Goal: Manage account settings

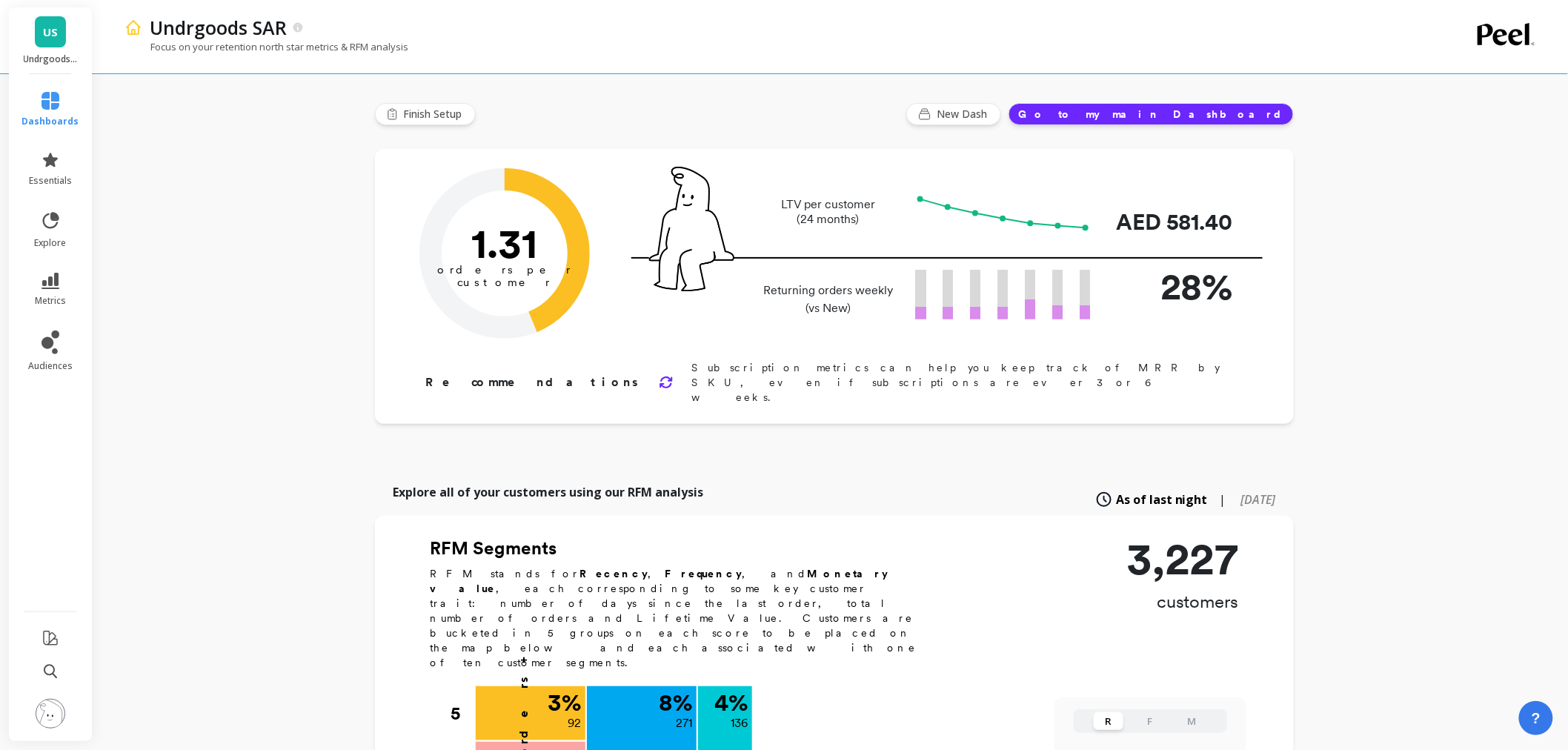
click at [56, 715] on img at bounding box center [50, 714] width 30 height 30
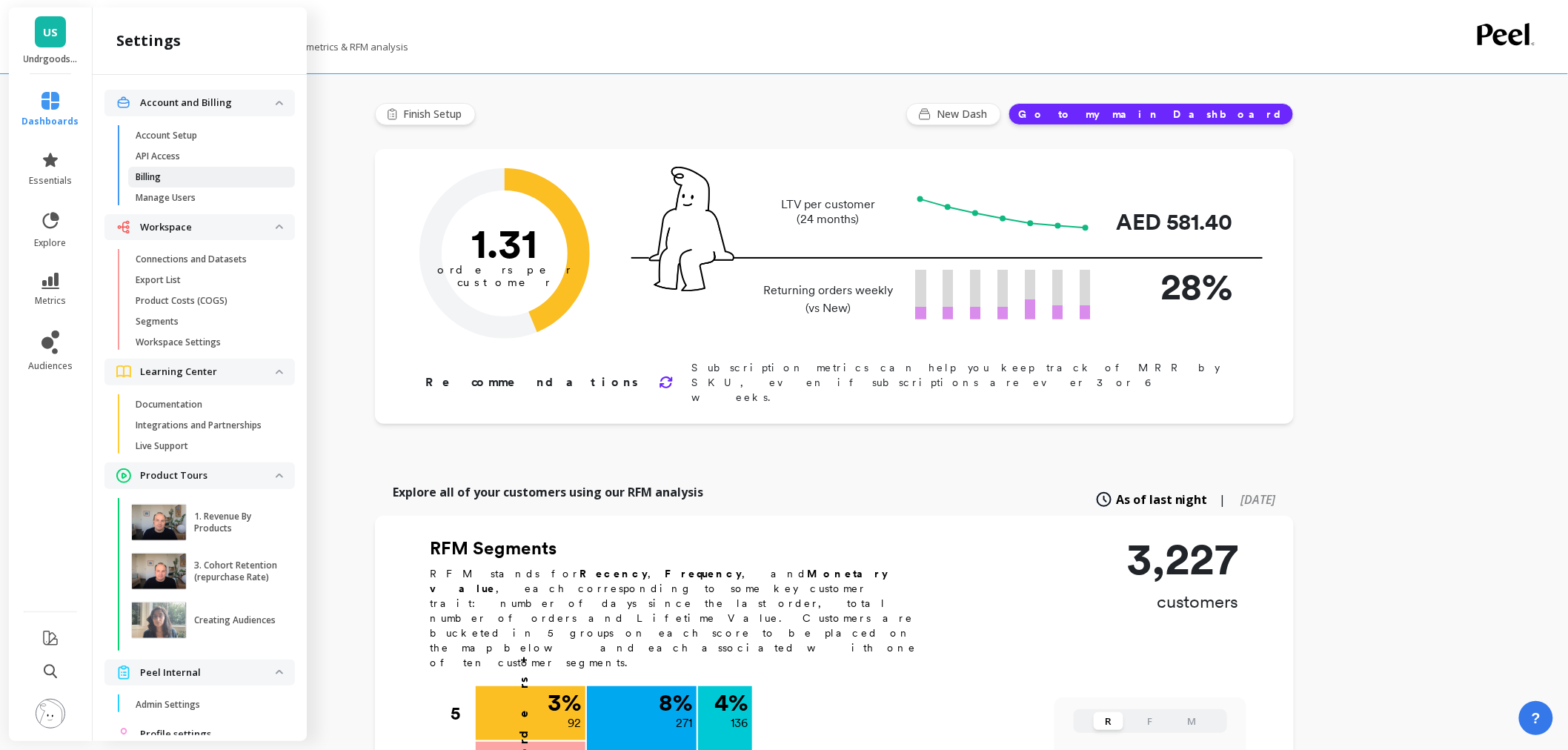
click at [194, 178] on span "Billing" at bounding box center [206, 177] width 141 height 12
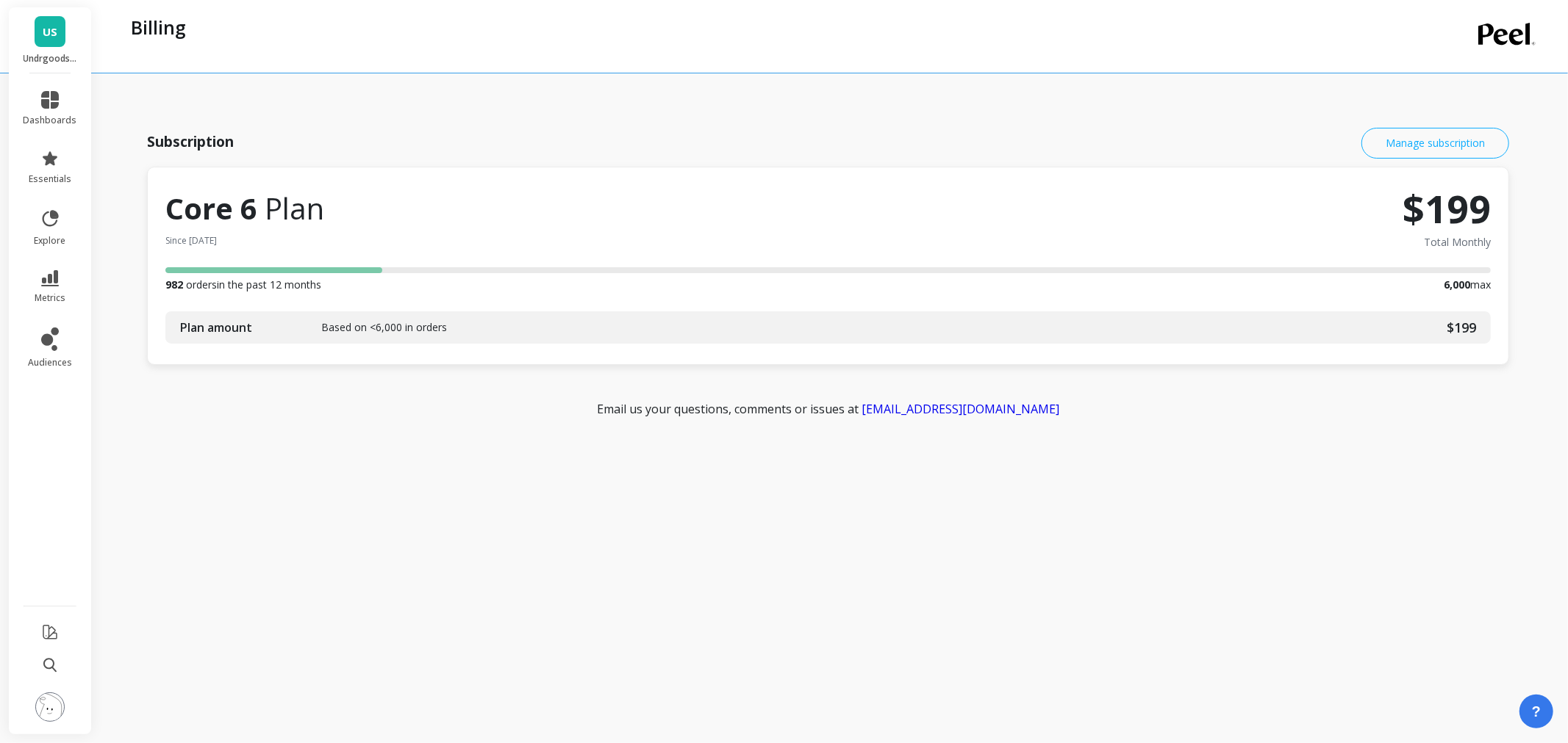
click at [1412, 151] on link "Manage subscription" at bounding box center [1435, 144] width 147 height 31
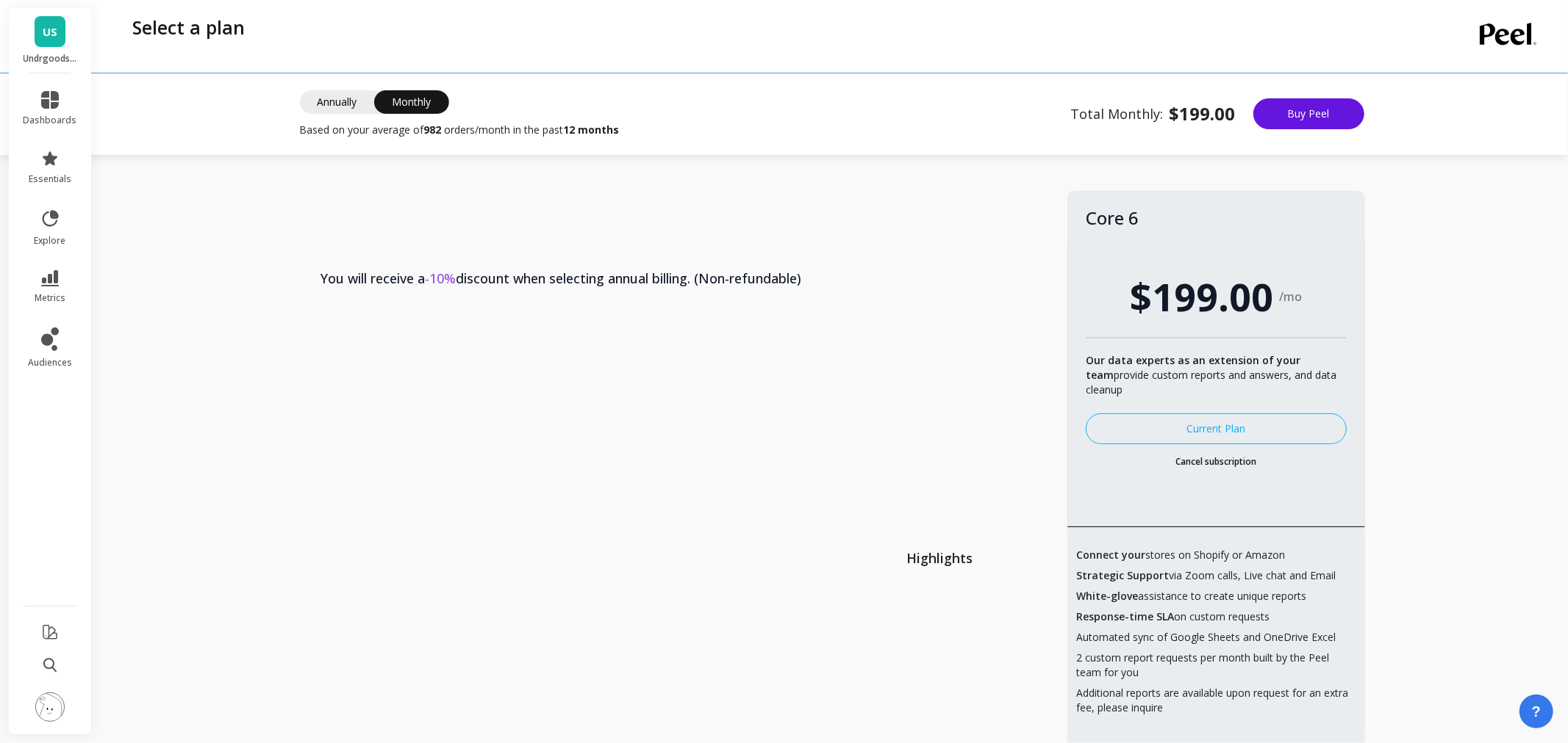
click at [38, 40] on link "US" at bounding box center [50, 32] width 31 height 31
click at [187, 98] on ul "UK Undrgoods KWD Core 6 US Undrgoods SAR Core 6 UU Undrgoods [GEOGRAPHIC_DATA] …" at bounding box center [197, 153] width 189 height 128
click at [177, 112] on p "Undrgoods KWD" at bounding box center [190, 108] width 77 height 15
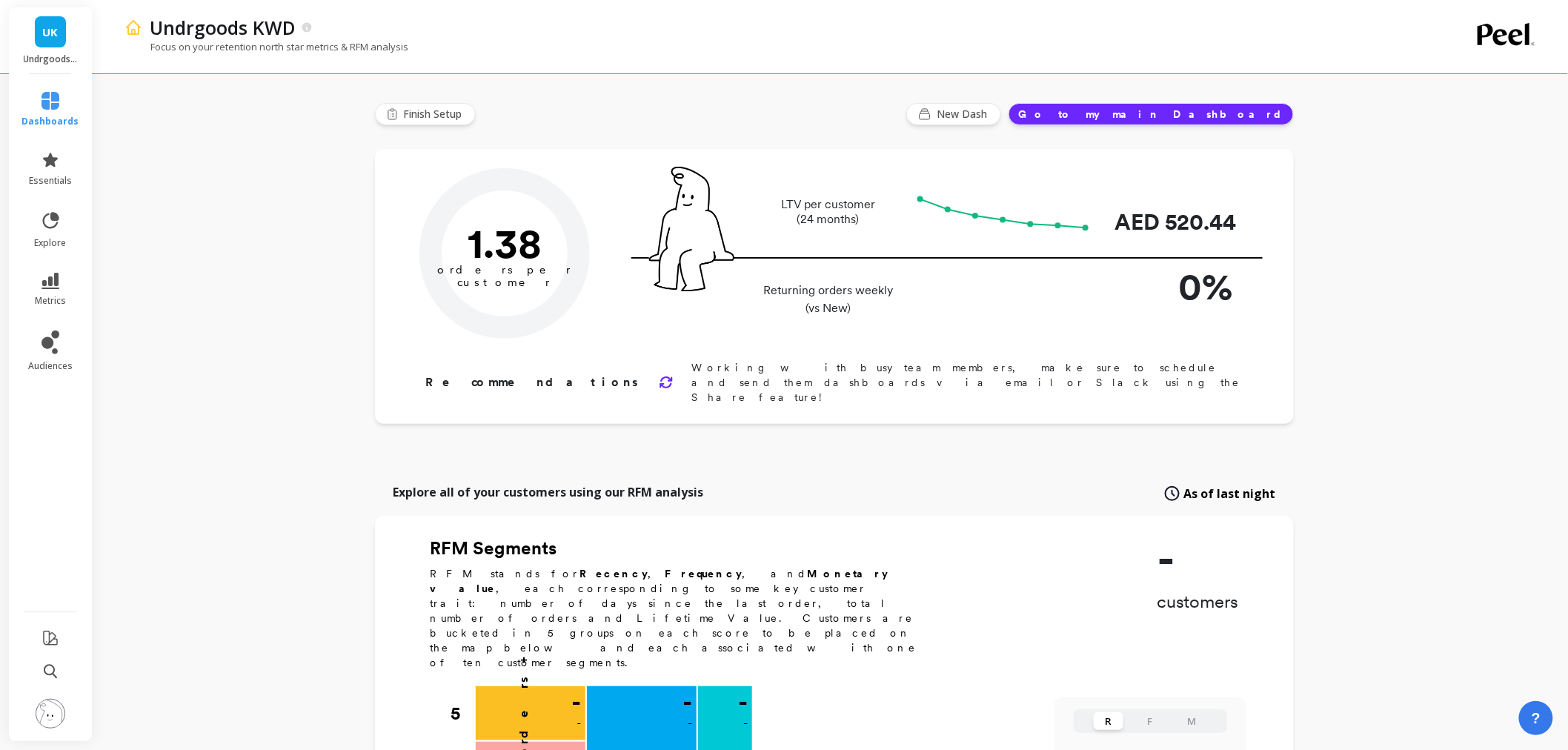
type input "Champions"
type input "512"
